Goal: Transaction & Acquisition: Subscribe to service/newsletter

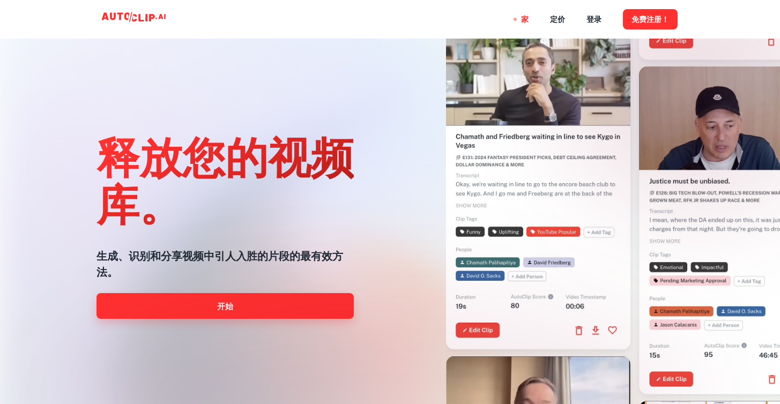
click at [236, 308] on link "开始" at bounding box center [224, 306] width 257 height 26
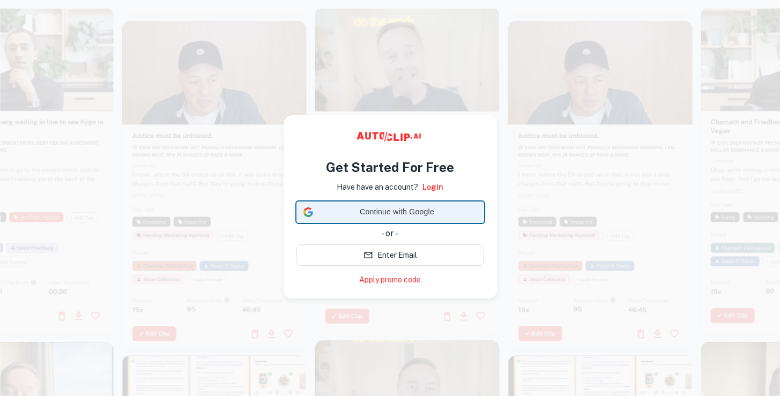
click at [348, 214] on span "Continue with Google" at bounding box center [397, 211] width 160 height 11
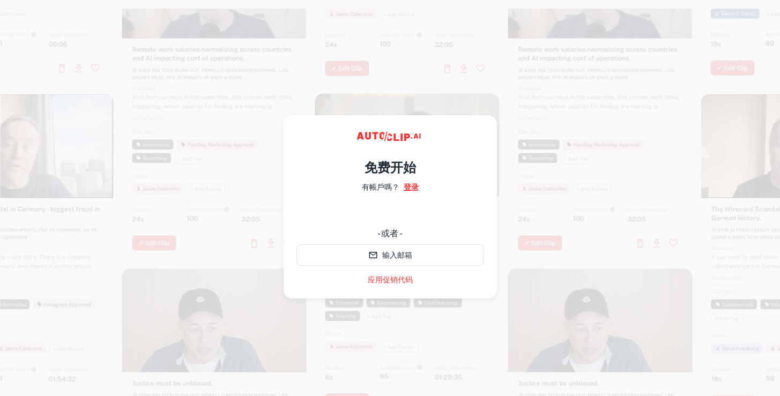
click at [404, 189] on font "登录" at bounding box center [410, 187] width 15 height 9
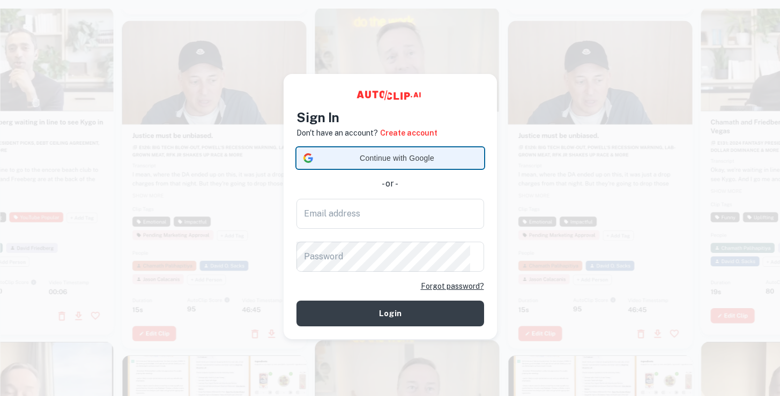
click at [380, 148] on div "Continue with Google Continue with Google. Opens in new tab" at bounding box center [390, 158] width 174 height 20
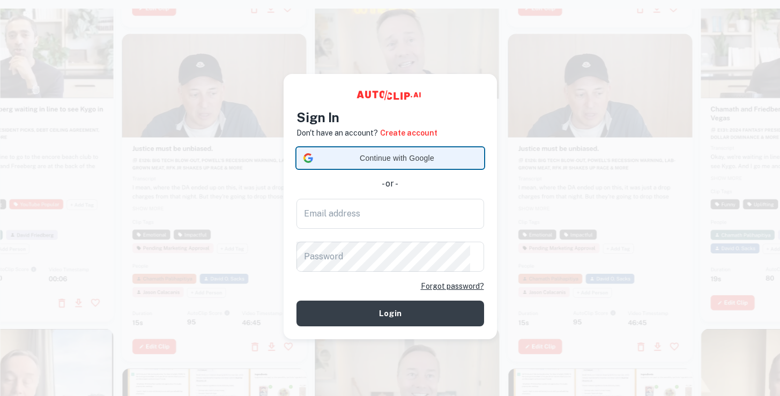
click at [409, 153] on span "Continue with Google" at bounding box center [397, 158] width 160 height 11
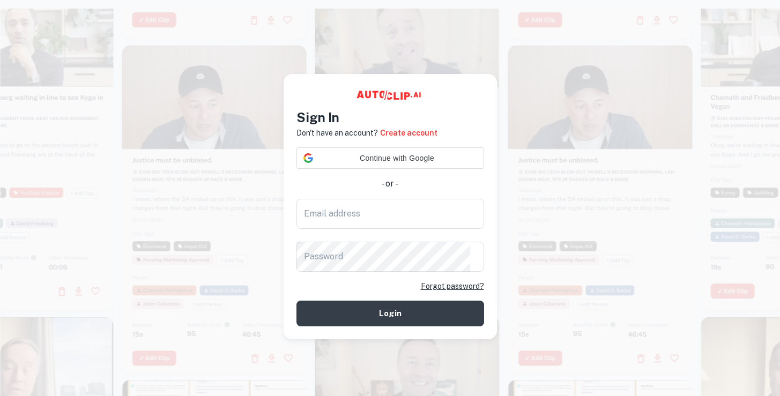
click at [512, 240] on div at bounding box center [600, 209] width 184 height 328
